Goal: Check status: Check status

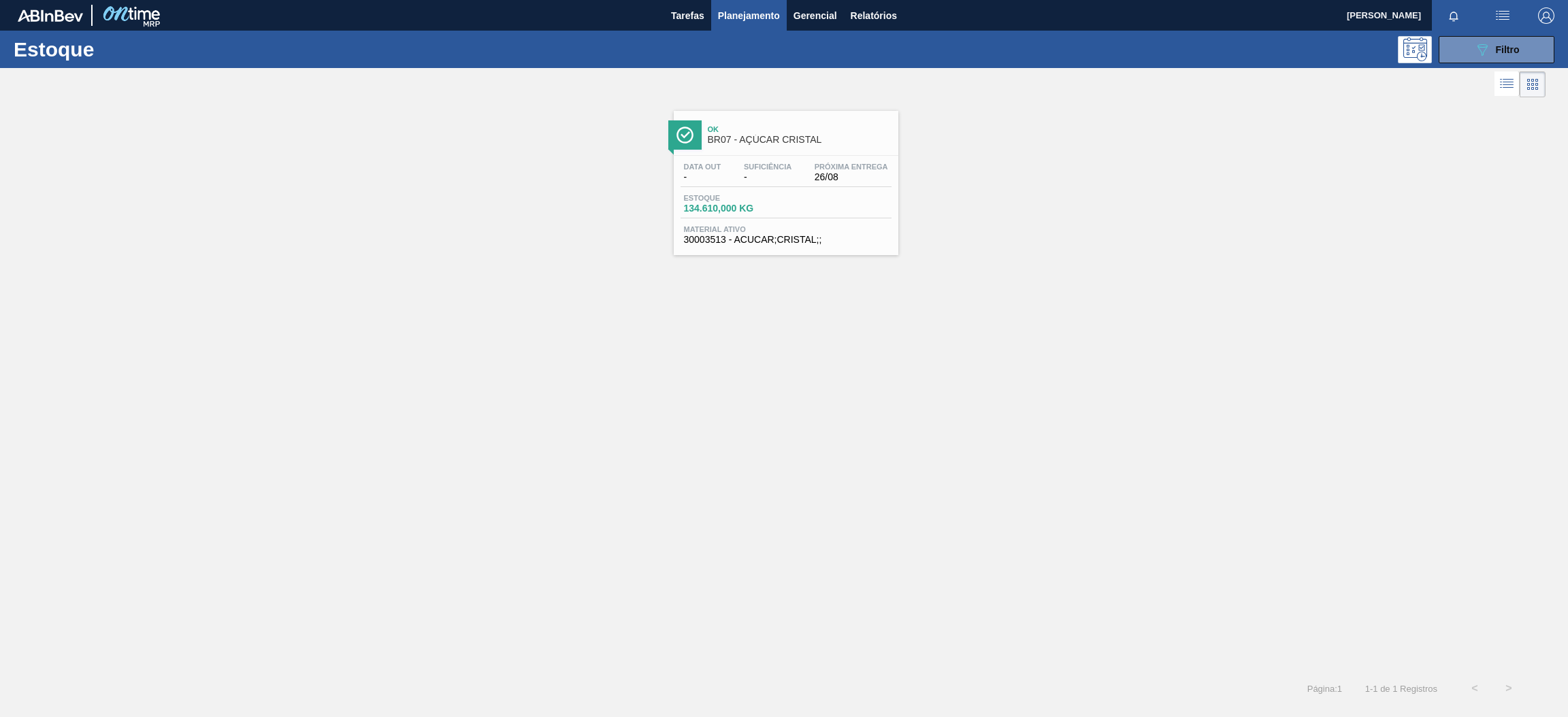
click at [746, 119] on div "Ok BR07 - AÇÚCAR CRISTAL" at bounding box center [786, 133] width 225 height 31
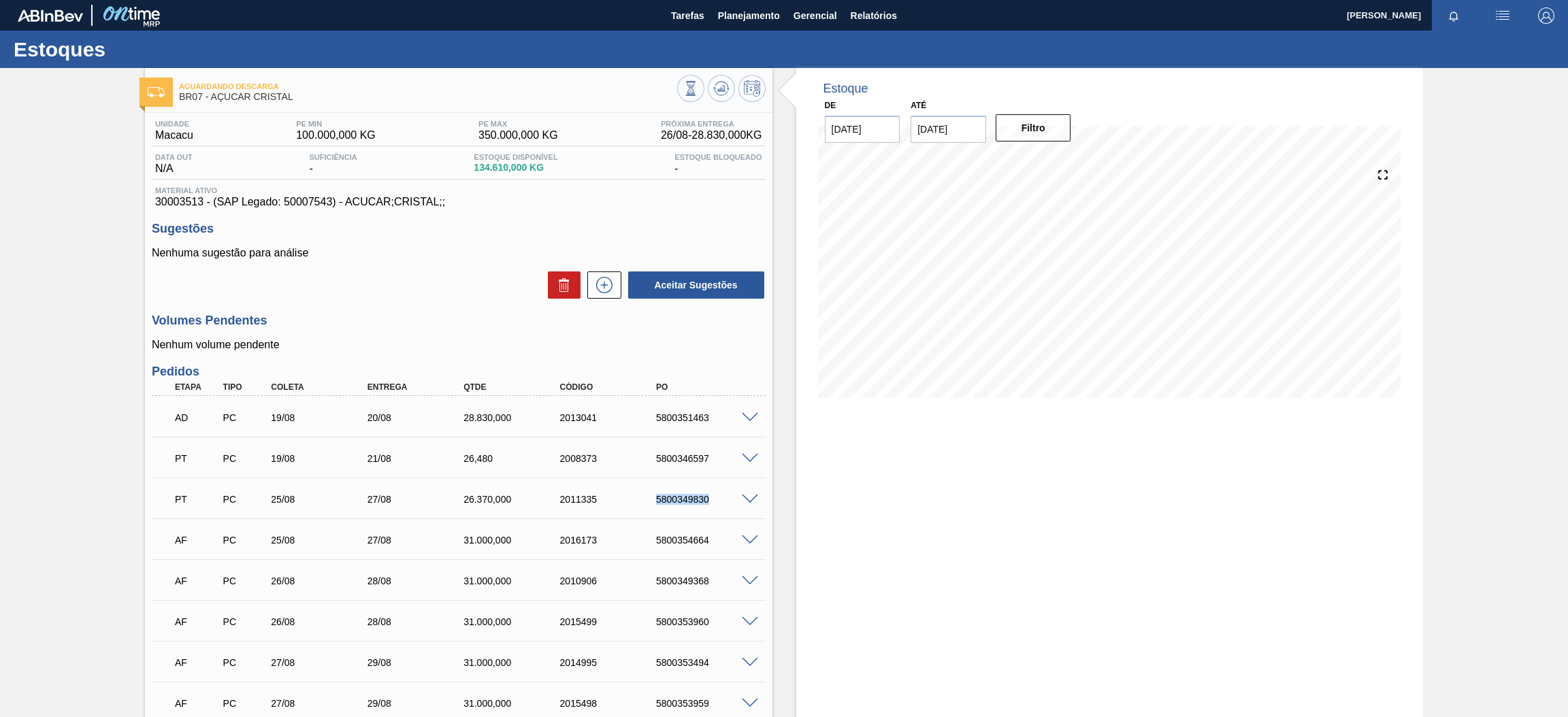
drag, startPoint x: 652, startPoint y: 496, endPoint x: 716, endPoint y: 513, distance: 66.2
click at [716, 513] on div "PT PC 25/08 27/08 26.370,000 2011335 5800349830" at bounding box center [458, 497] width 614 height 34
drag, startPoint x: 646, startPoint y: 543, endPoint x: 713, endPoint y: 528, distance: 68.7
click at [713, 528] on div "AF PC 25/08 27/08 31.000,000 2016173 5800354664" at bounding box center [455, 538] width 578 height 28
copy div "5800354664"
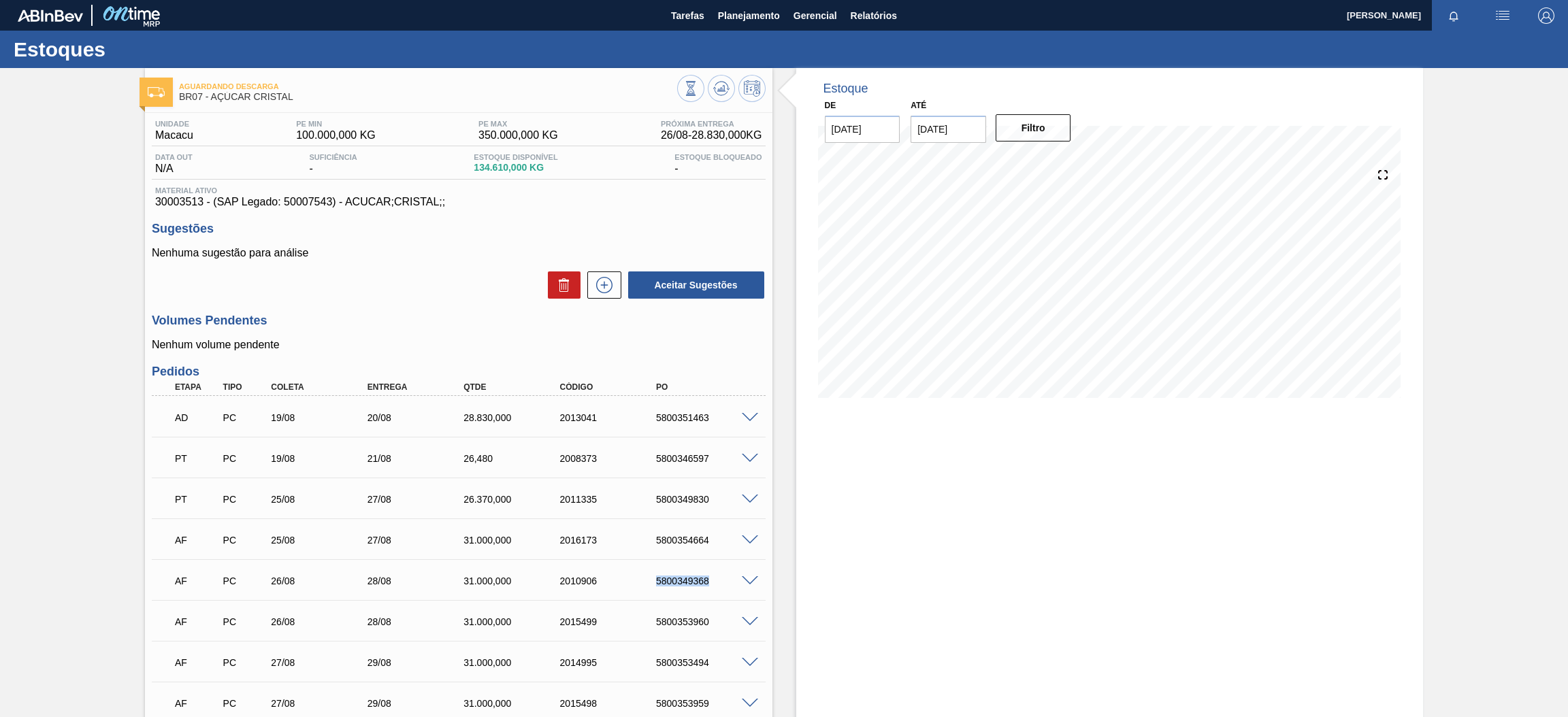
drag, startPoint x: 648, startPoint y: 587, endPoint x: 716, endPoint y: 567, distance: 70.9
click at [716, 567] on div "AF PC 26/08 28/08 31.000,000 2010906 5800349368" at bounding box center [455, 579] width 578 height 28
copy div "5800349368"
drag, startPoint x: 710, startPoint y: 624, endPoint x: 653, endPoint y: 637, distance: 58.5
click at [653, 637] on div "AF PC 26/08 28/08 31.000,000 2015499 5800353960 Material 30003513 - ACUCAR;CRIS…" at bounding box center [458, 620] width 614 height 41
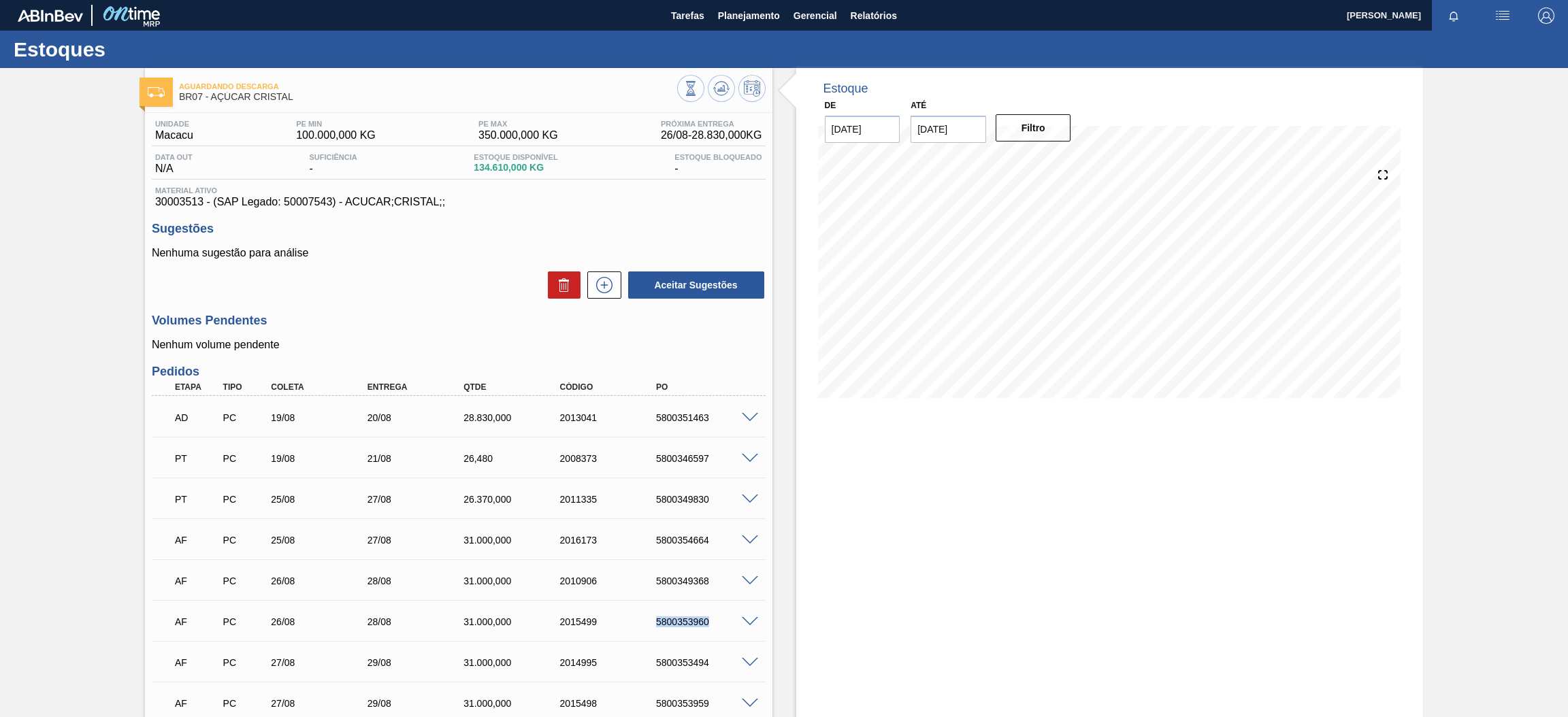
copy div "5800353960"
click at [745, 17] on span "Planejamento" at bounding box center [749, 16] width 62 height 17
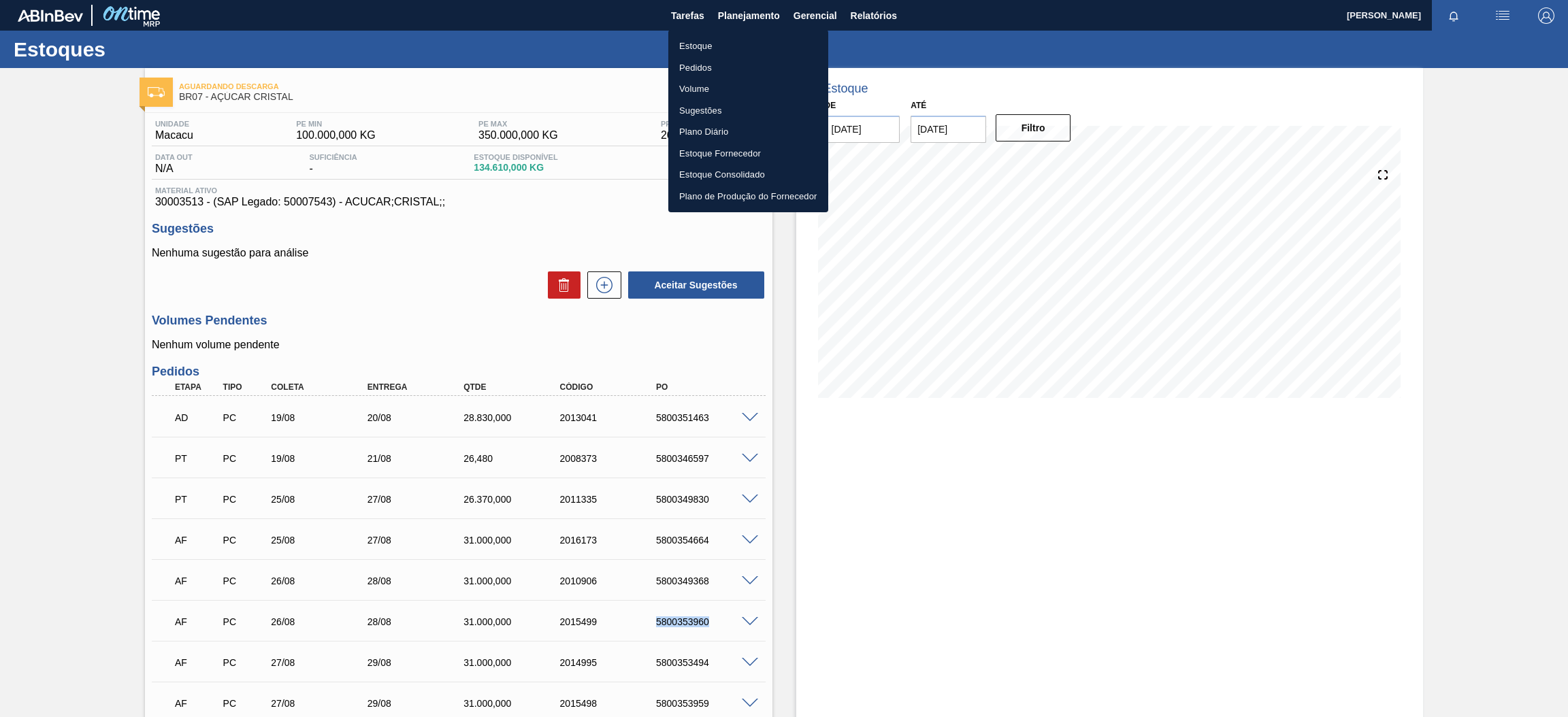
click at [726, 43] on li "Estoque" at bounding box center [749, 46] width 160 height 22
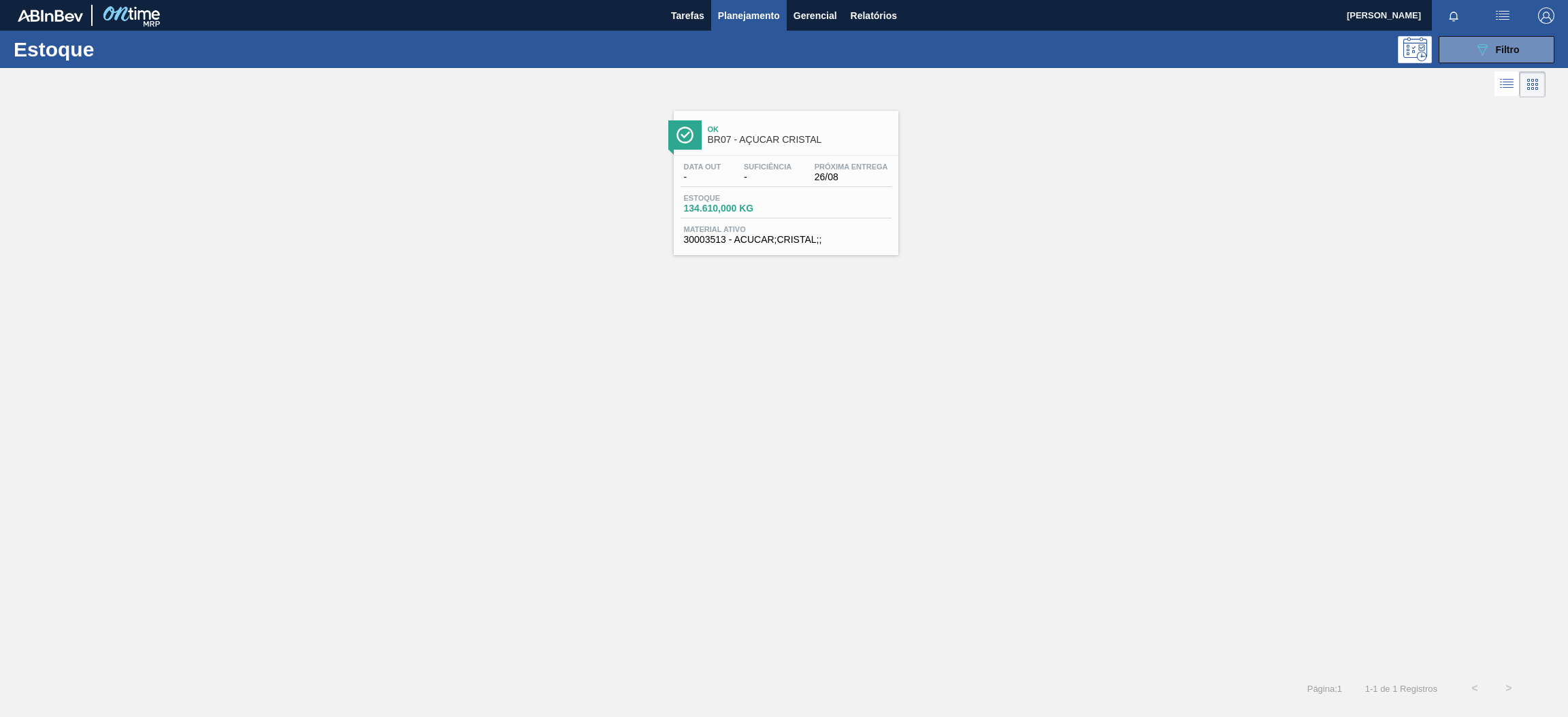
click at [1508, 32] on div "Estoque 089F7B8B-B2A5-4AFE-B5C0-19BA573D28AC Filtro" at bounding box center [784, 49] width 1568 height 38
click at [1495, 48] on div "089F7B8B-B2A5-4AFE-B5C0-19BA573D28AC Filtro" at bounding box center [1497, 50] width 46 height 17
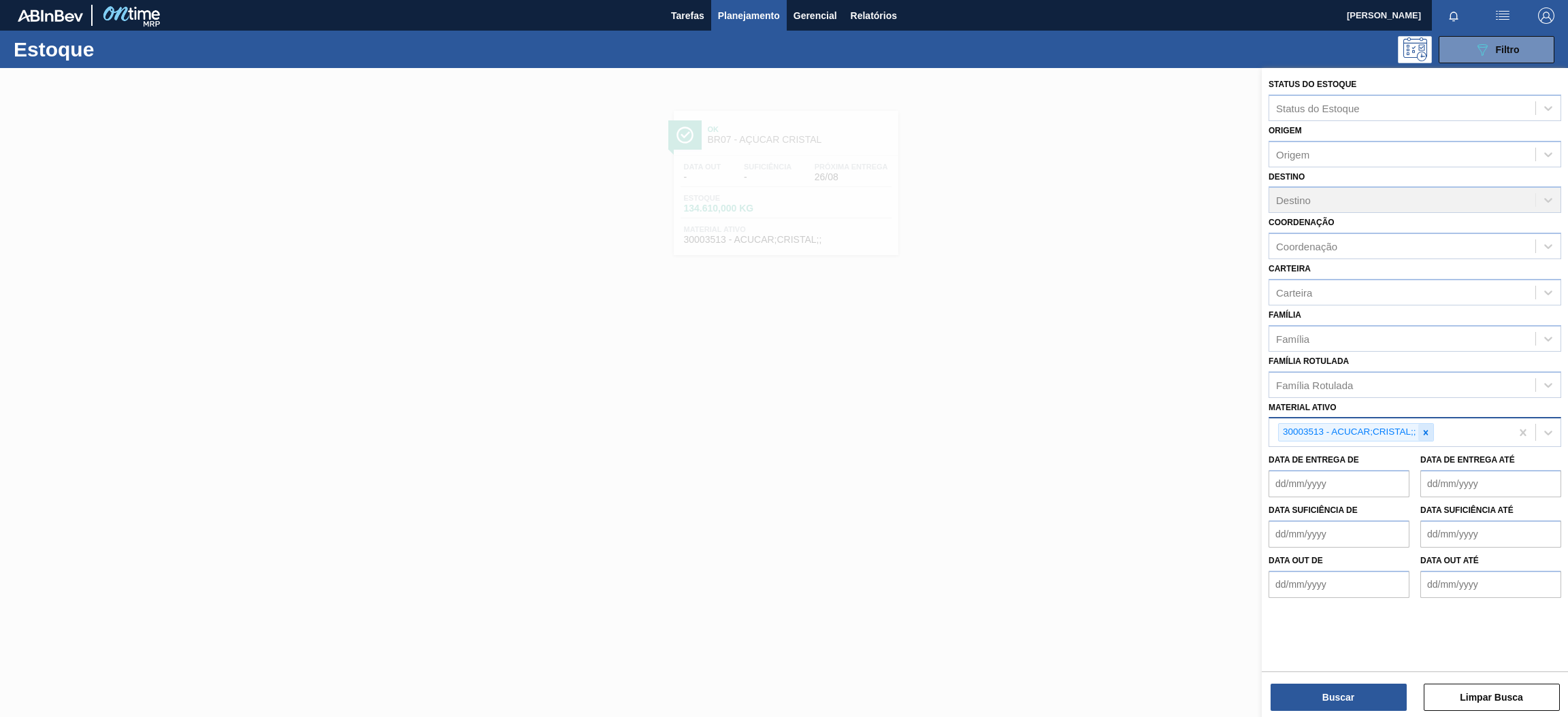
click at [1428, 424] on div at bounding box center [1426, 432] width 15 height 17
paste ativo "30002876"
type ativo "30002876"
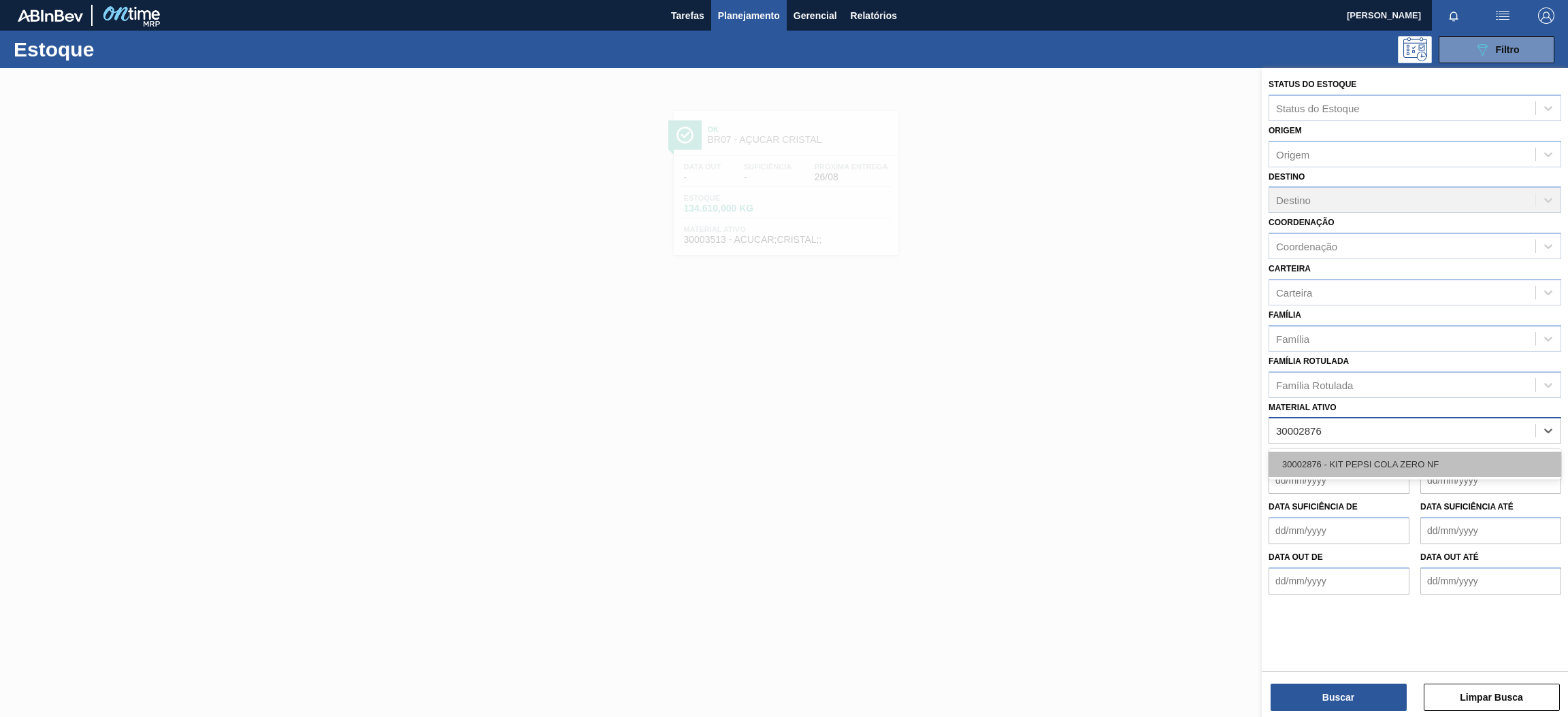
click at [1367, 458] on div "30002876 - KIT PEPSI COLA ZERO NF" at bounding box center [1415, 464] width 293 height 25
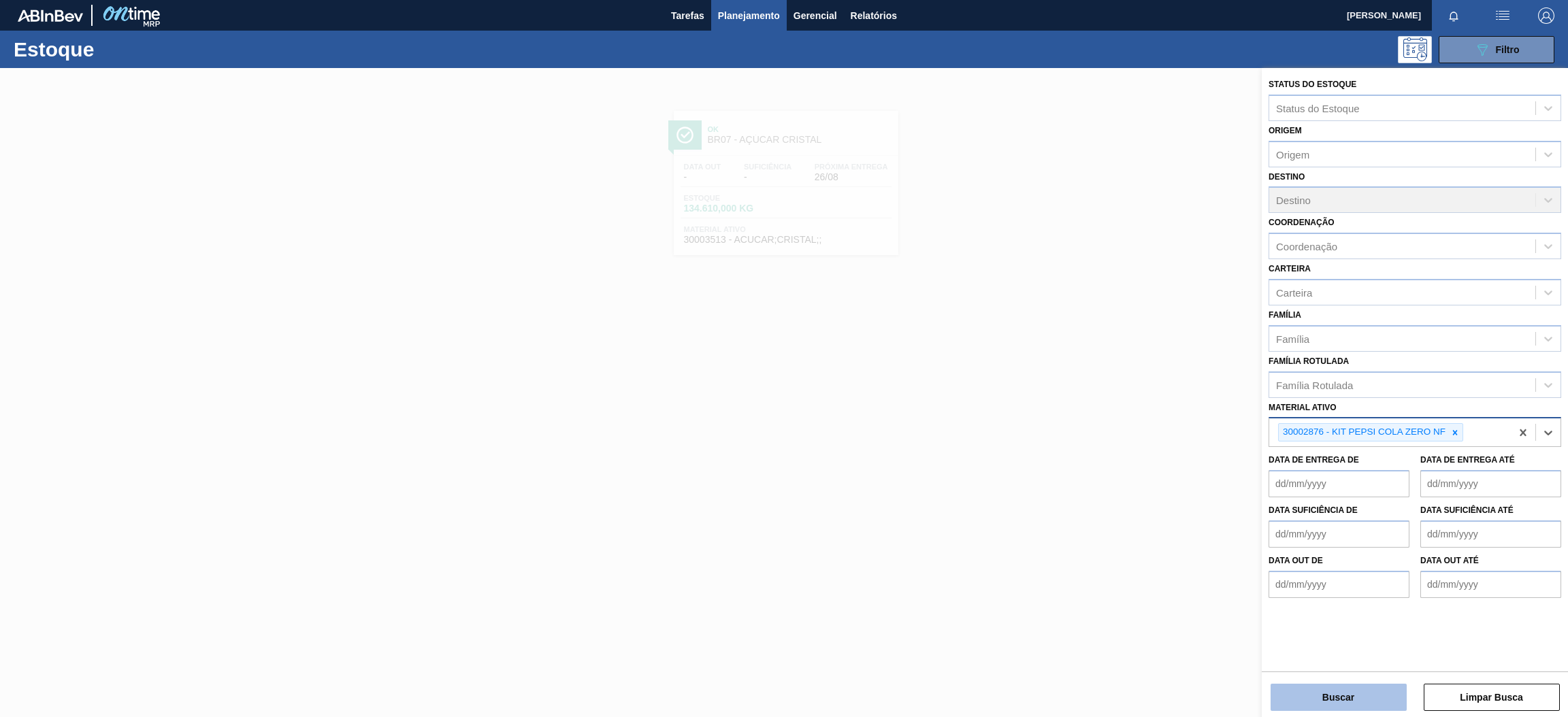
click at [1326, 702] on button "Buscar" at bounding box center [1338, 697] width 136 height 28
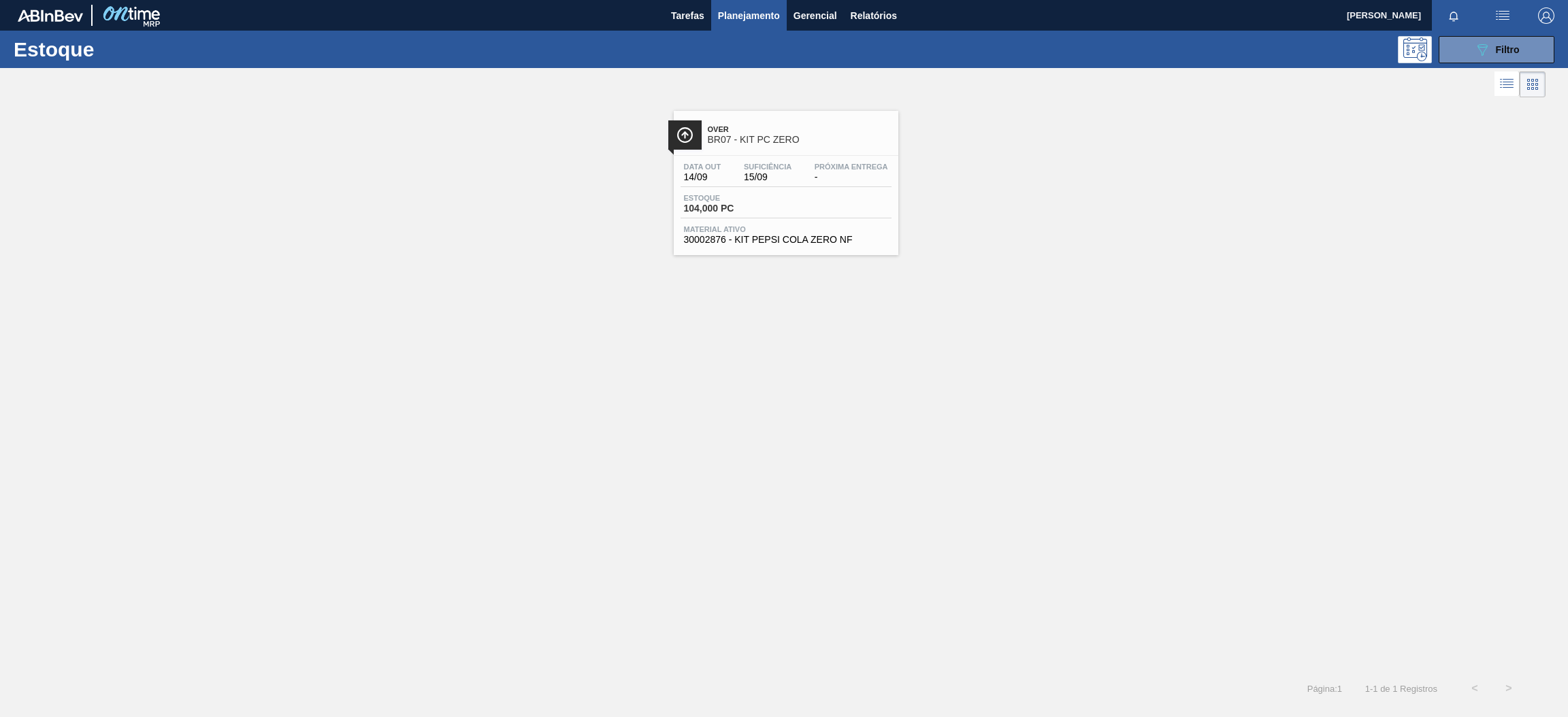
click at [820, 122] on div "Over BR07 - KIT PC ZERO" at bounding box center [800, 134] width 184 height 31
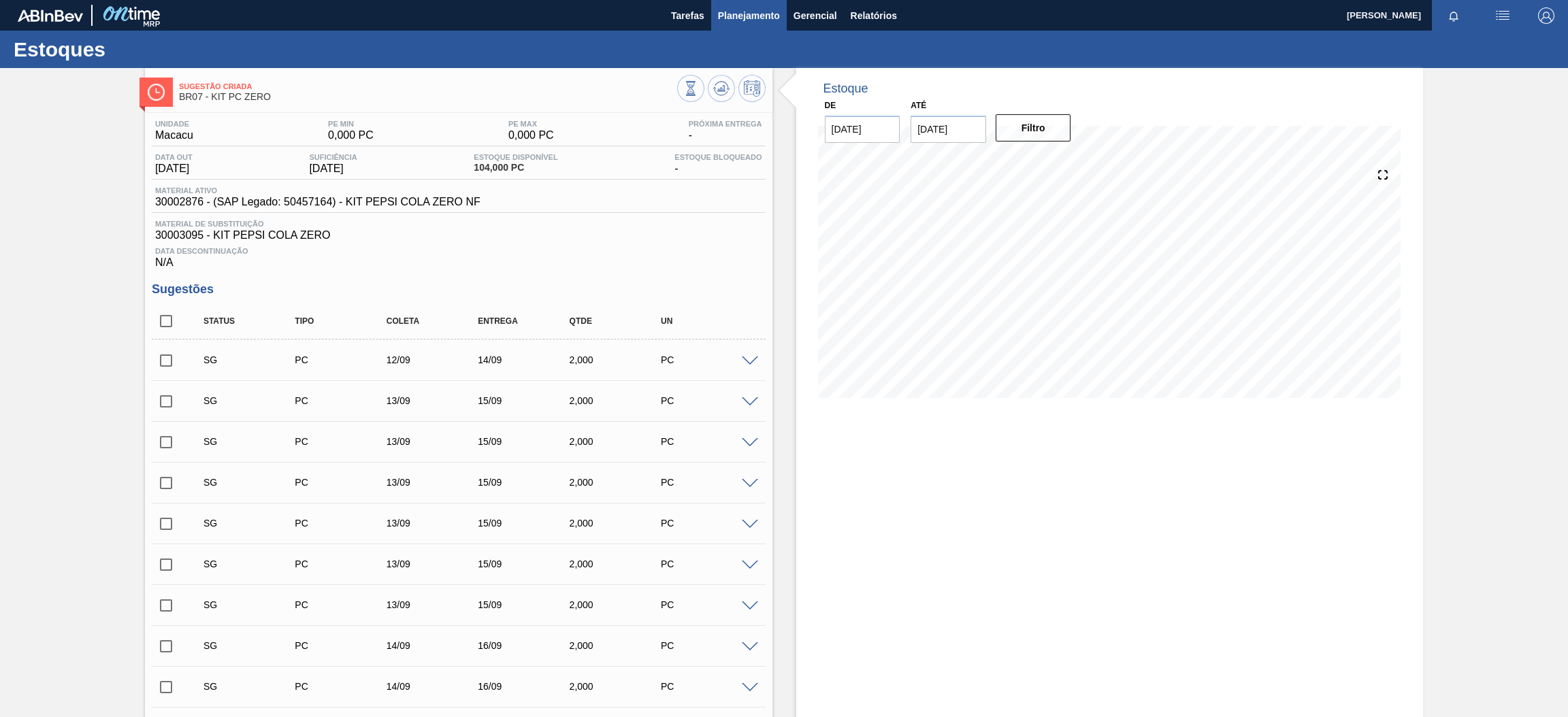
click at [754, 22] on span "Planejamento" at bounding box center [749, 16] width 62 height 17
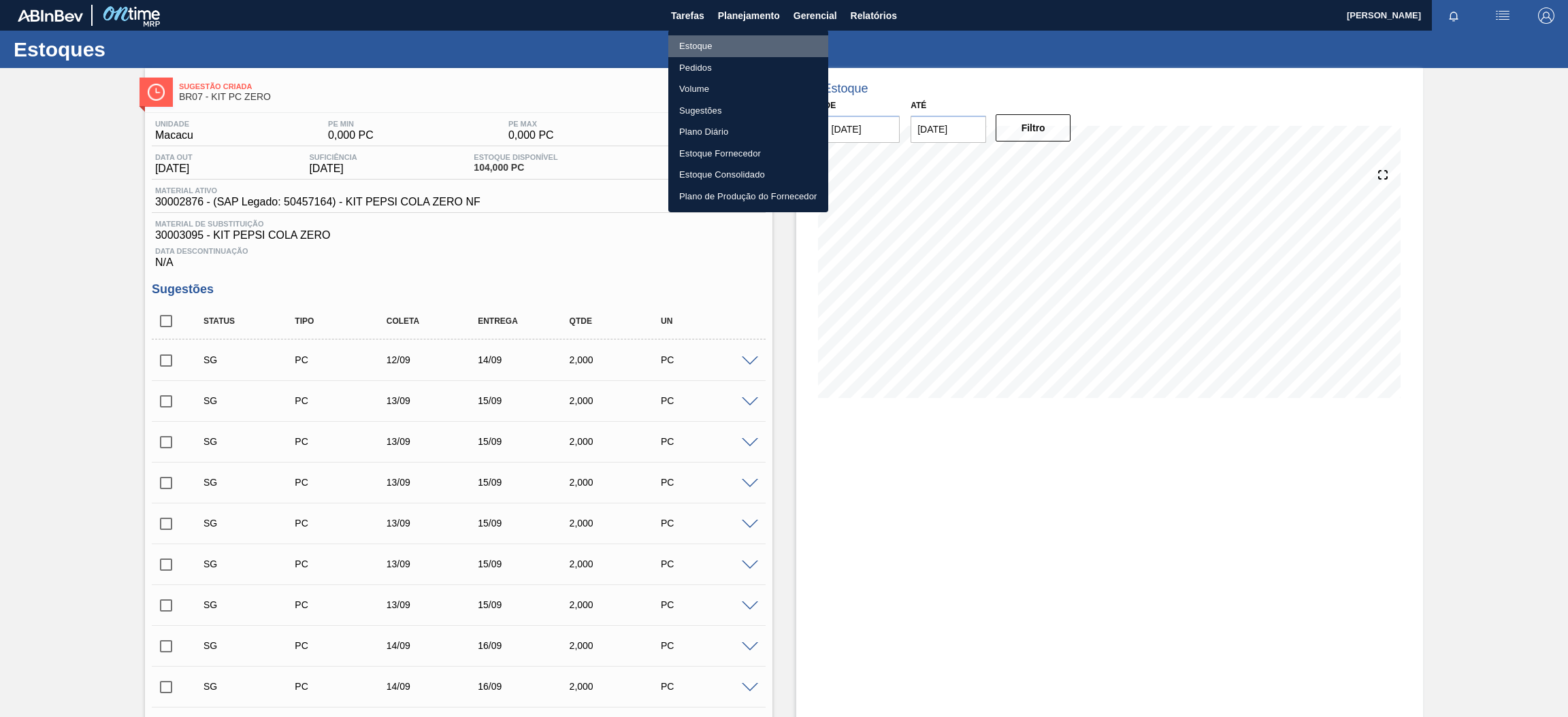
click at [700, 35] on li "Estoque" at bounding box center [749, 46] width 160 height 22
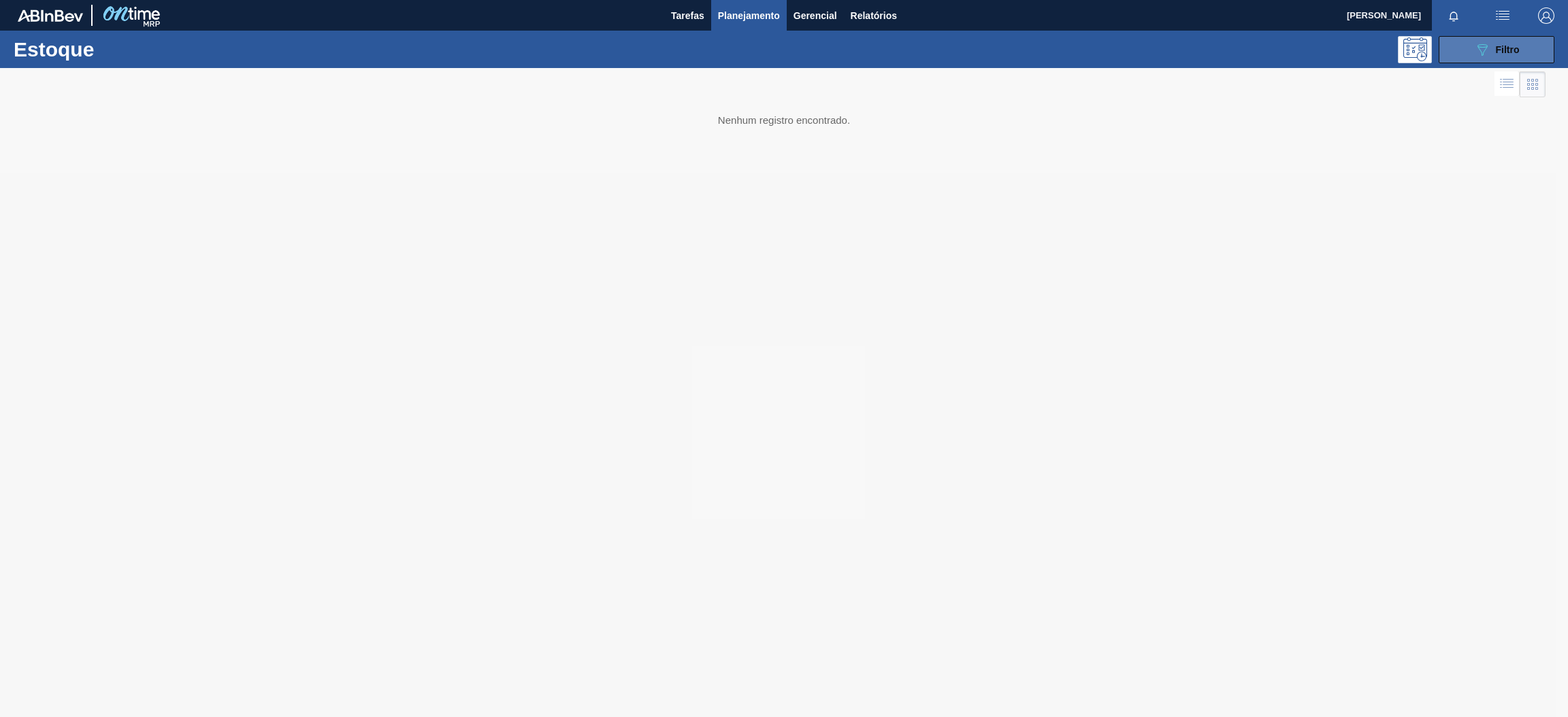
click at [1490, 43] on div "089F7B8B-B2A5-4AFE-B5C0-19BA573D28AC Filtro" at bounding box center [1497, 50] width 46 height 17
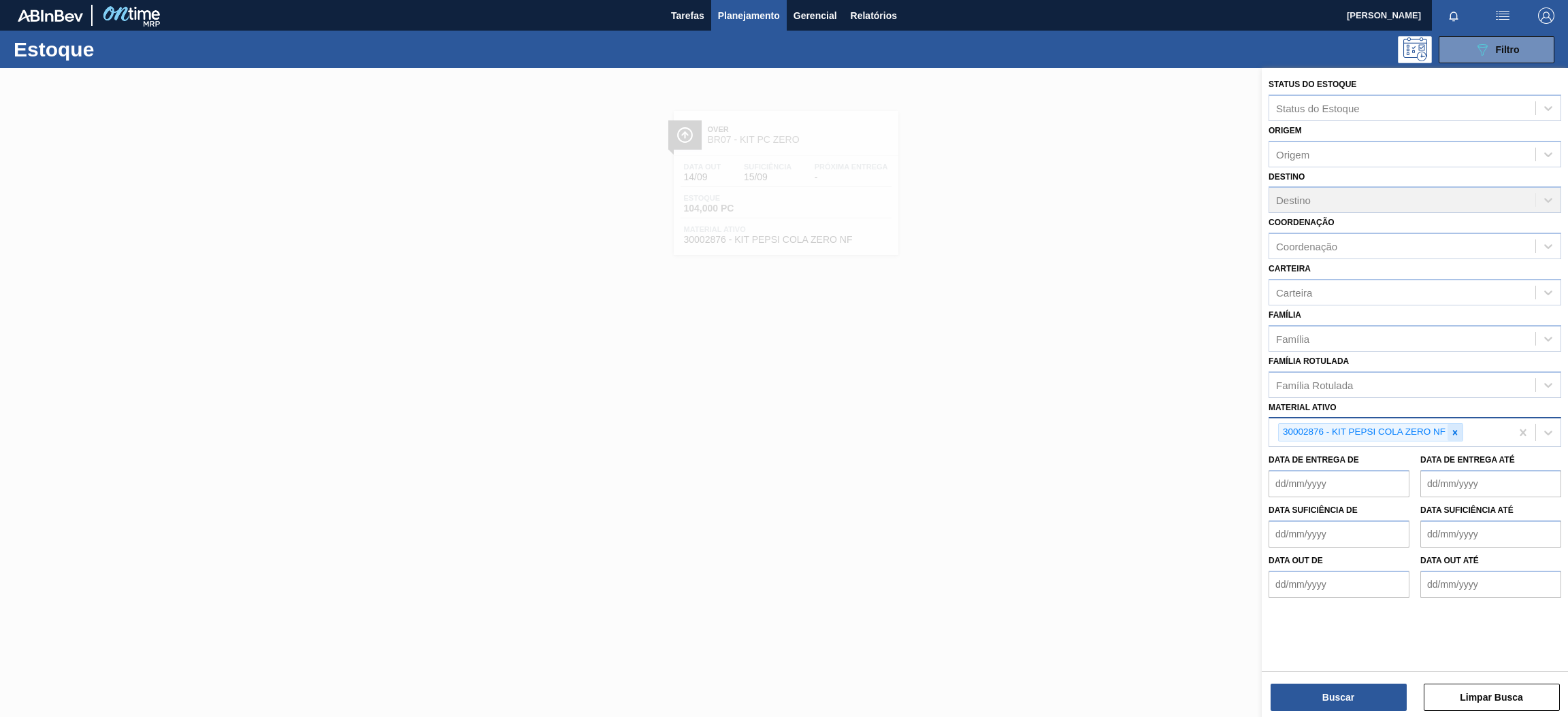
click at [1450, 429] on icon at bounding box center [1454, 432] width 9 height 9
paste ativo "30009782"
type ativo "30009782"
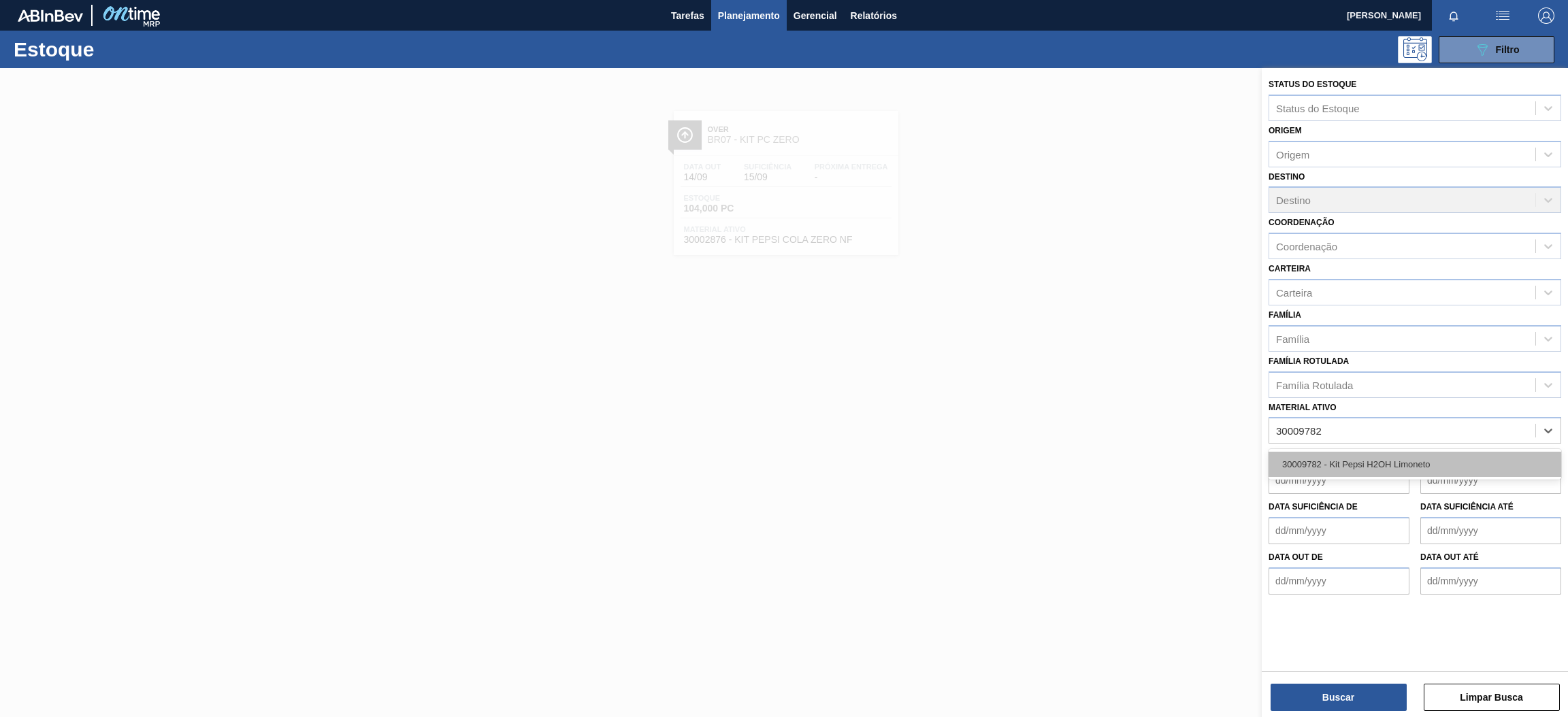
click at [1373, 457] on div "30009782 - Kit Pepsi H2OH Limoneto" at bounding box center [1415, 464] width 293 height 25
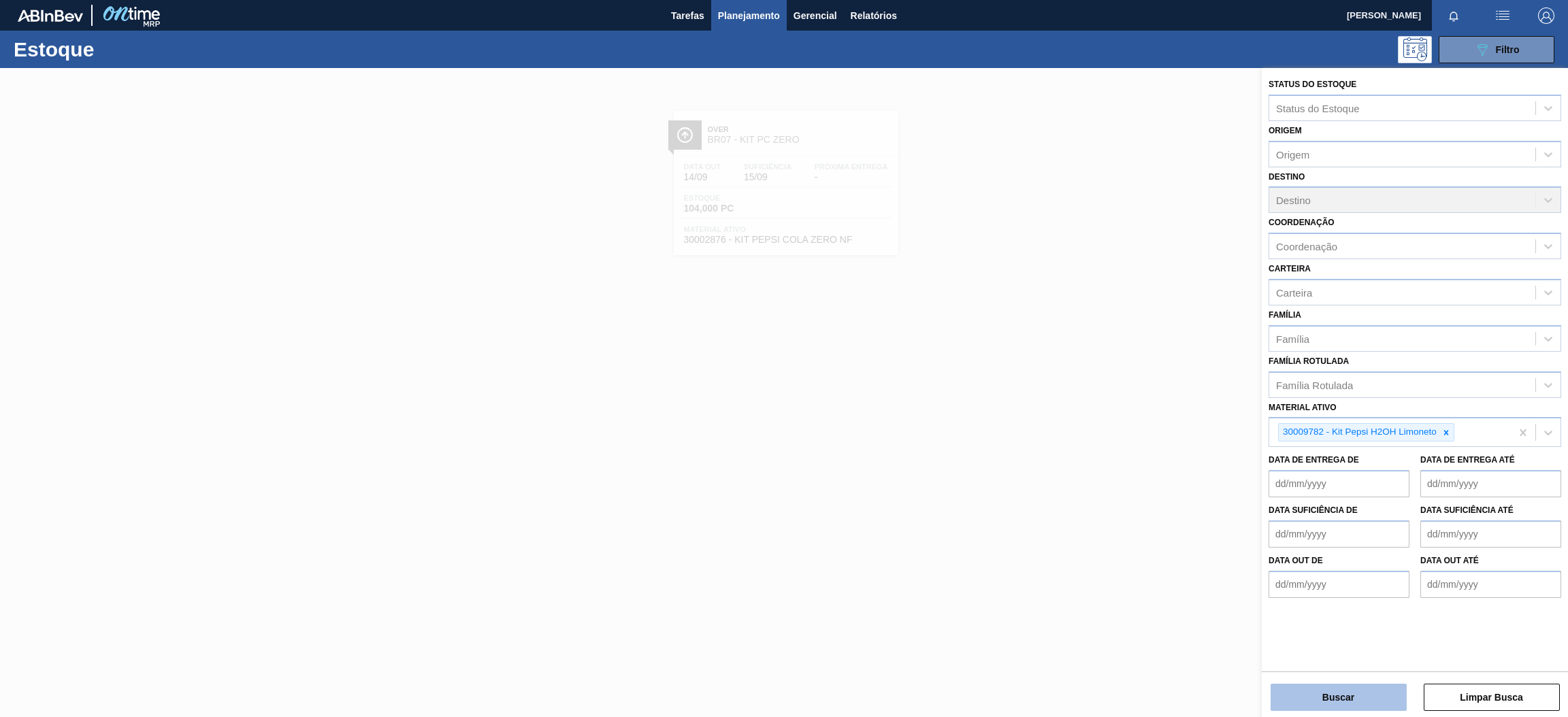
click at [1334, 691] on button "Buscar" at bounding box center [1338, 697] width 136 height 28
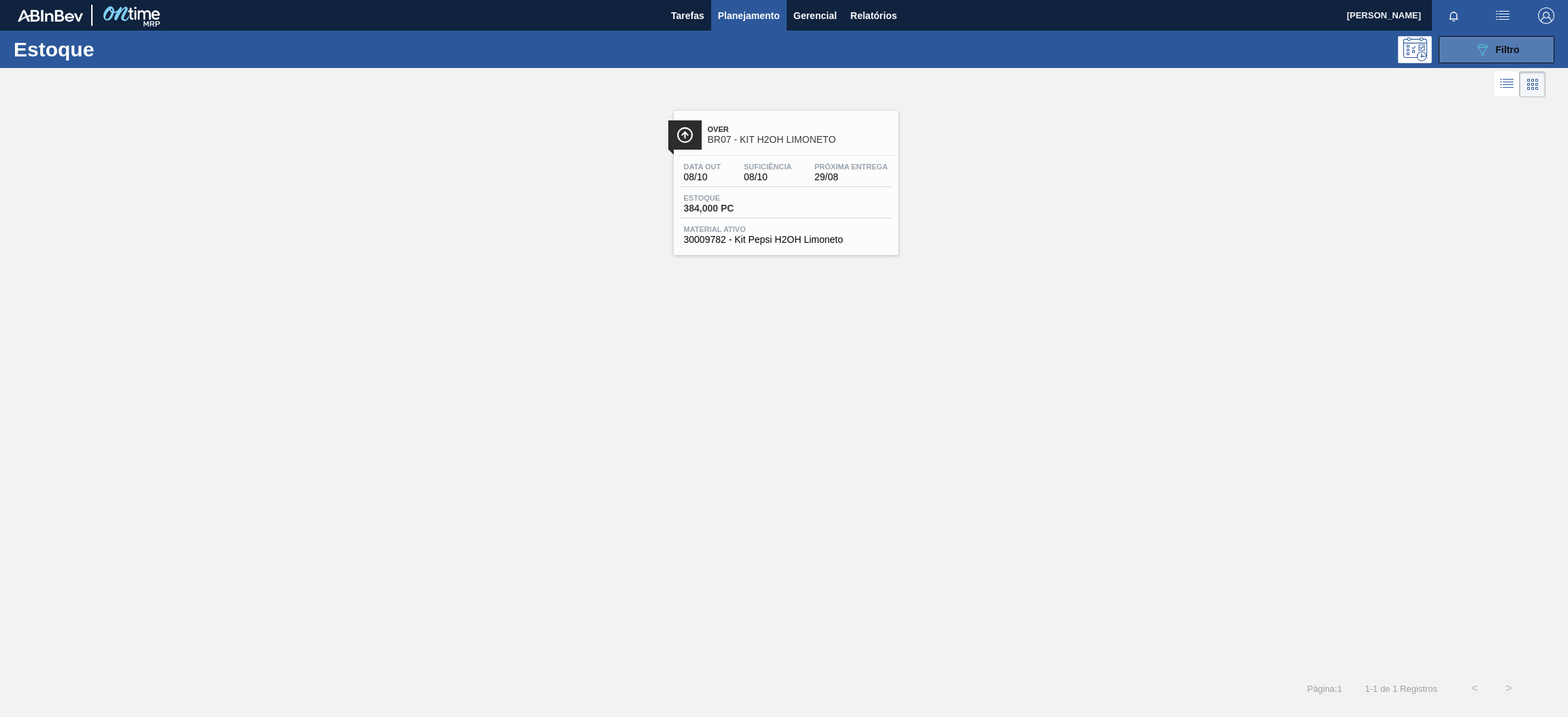
click at [1469, 40] on button "089F7B8B-B2A5-4AFE-B5C0-19BA573D28AC Filtro" at bounding box center [1496, 49] width 116 height 28
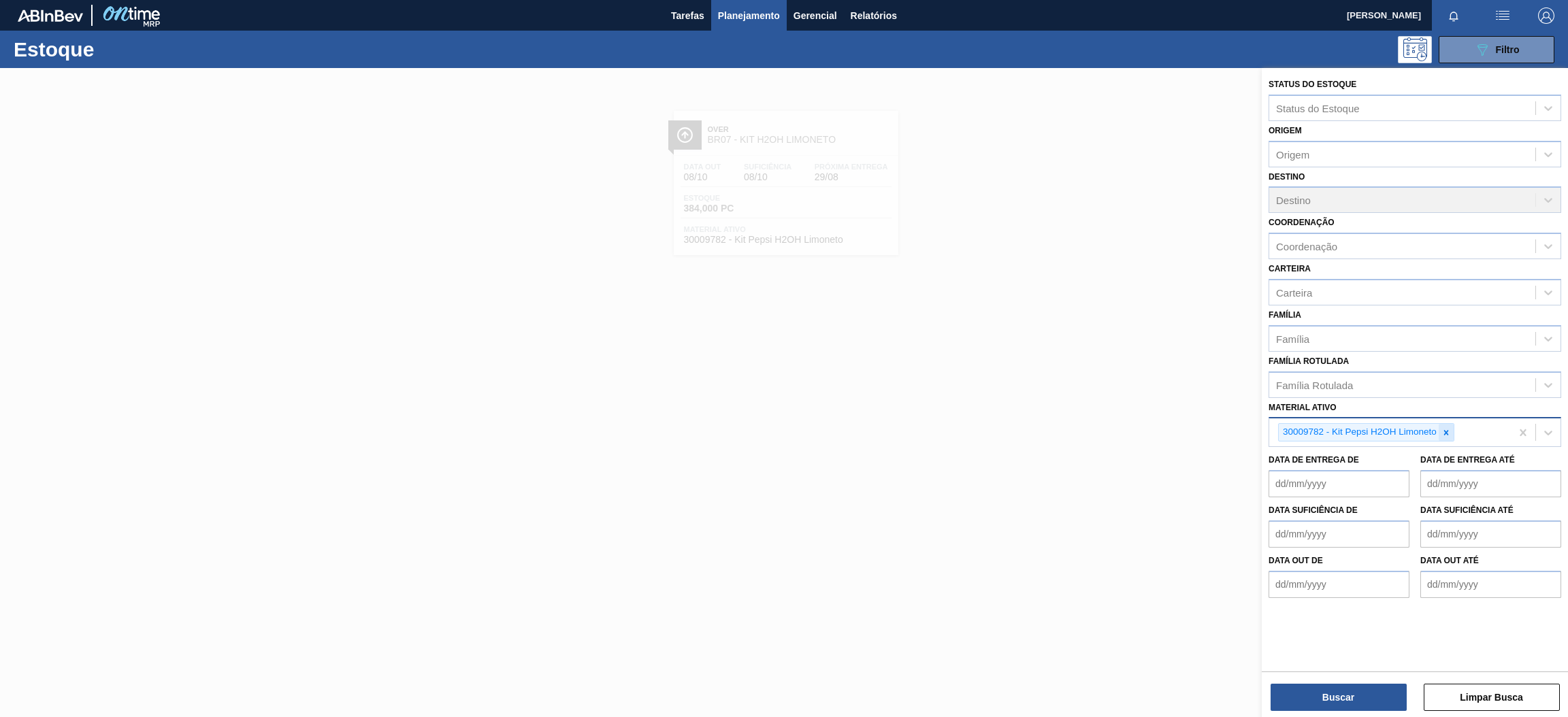
click at [1442, 430] on icon at bounding box center [1446, 432] width 9 height 9
paste ativo "30002293"
type ativo "30002293"
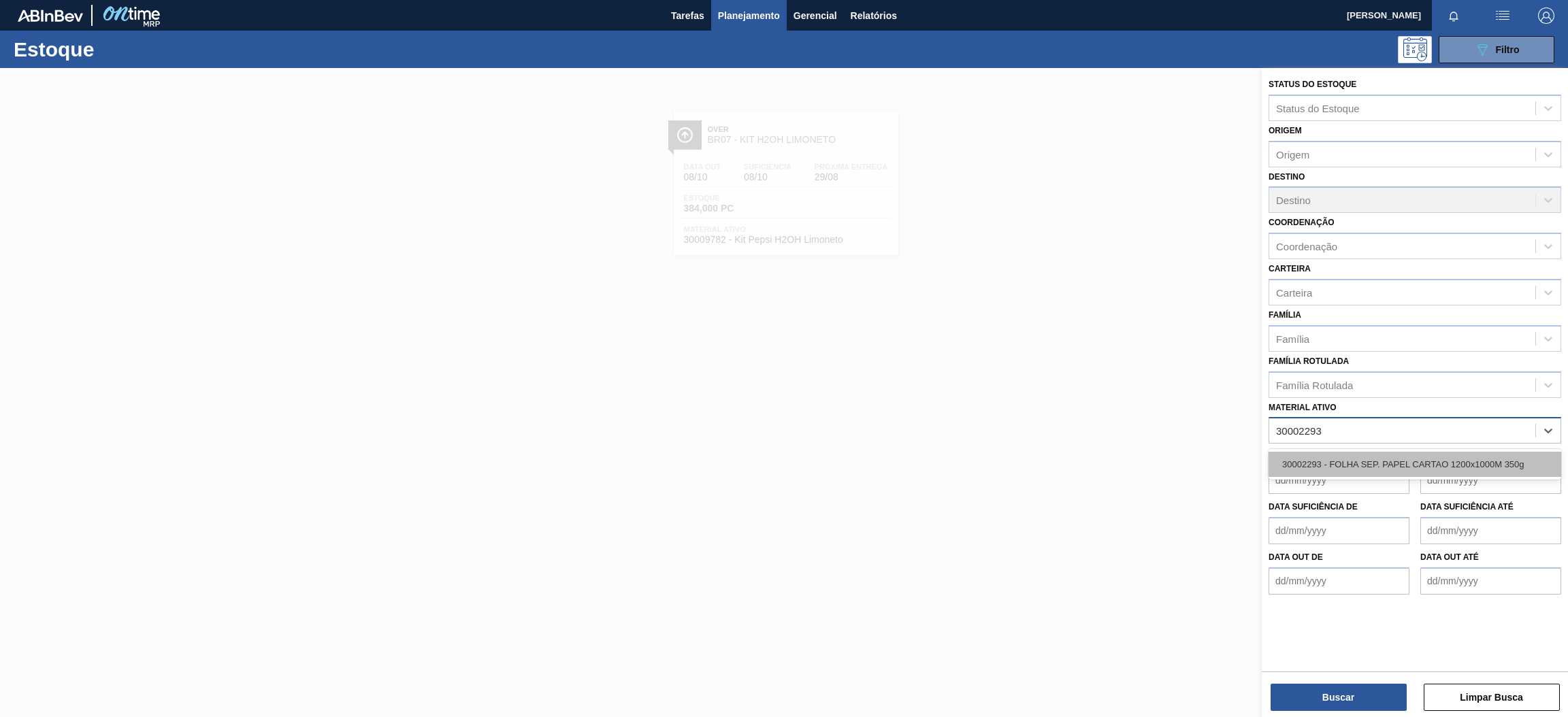
click at [1354, 453] on div "30002293 - FOLHA SEP. PAPEL CARTAO 1200x1000M 350g" at bounding box center [1415, 464] width 293 height 25
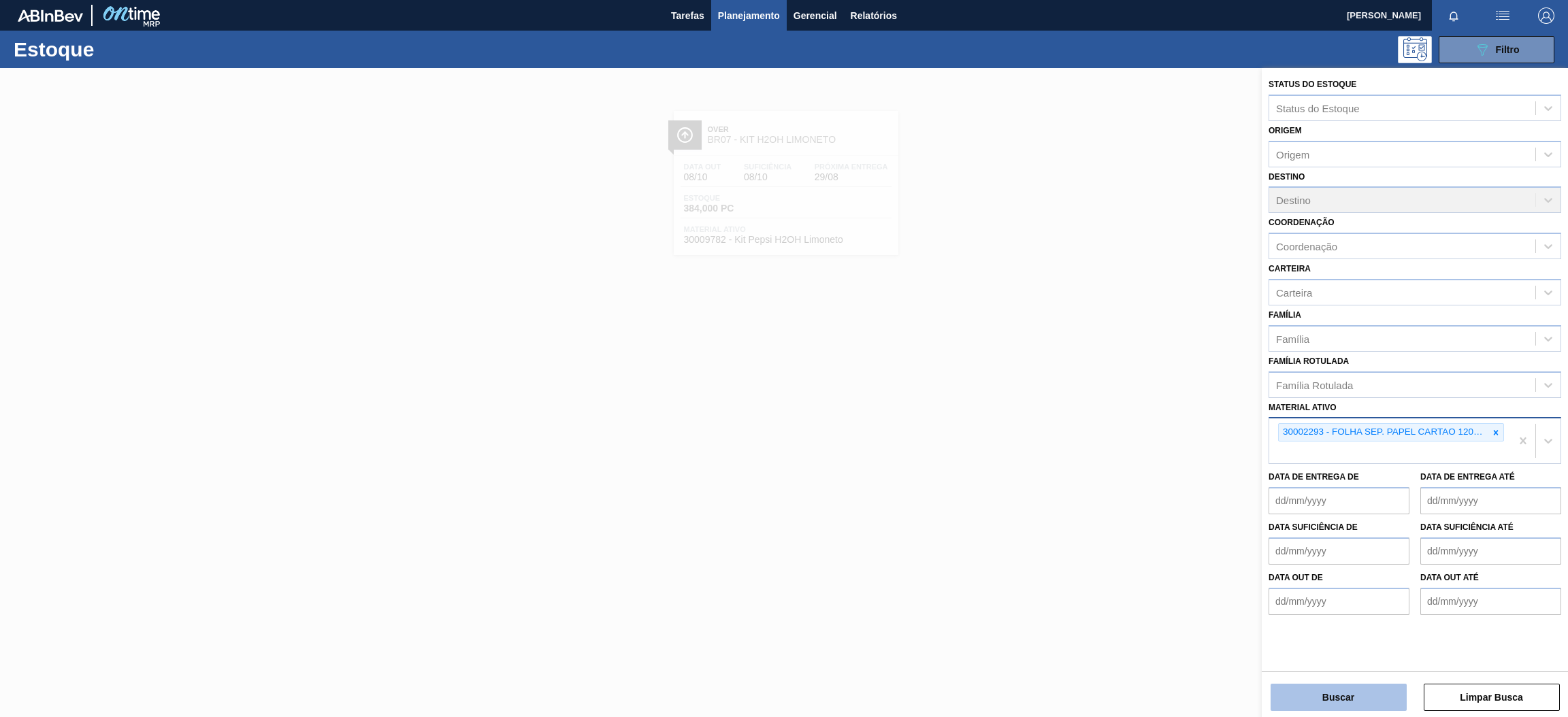
click at [1341, 694] on button "Buscar" at bounding box center [1338, 697] width 136 height 28
